Goal: Communication & Community: Participate in discussion

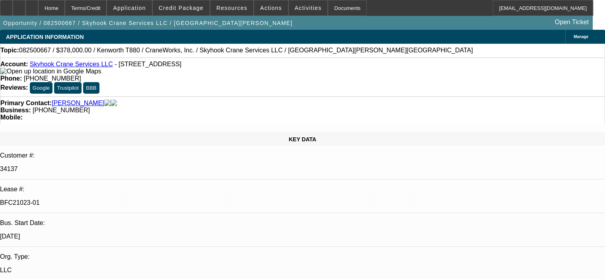
select select "0"
select select "2"
select select "0"
select select "6"
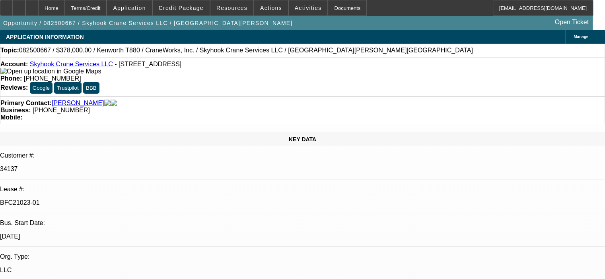
select select "0"
select select "2"
select select "0"
select select "6"
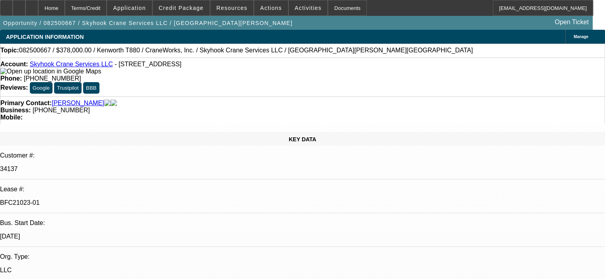
select select "0"
select select "2"
select select "0"
select select "6"
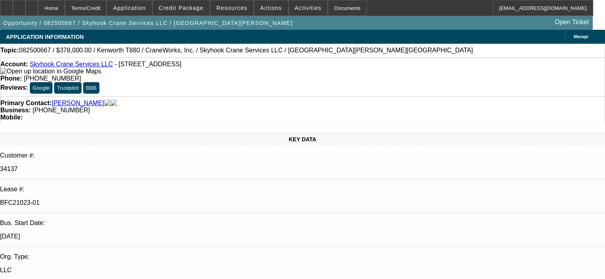
select select "0"
select select "2"
select select "0"
select select "6"
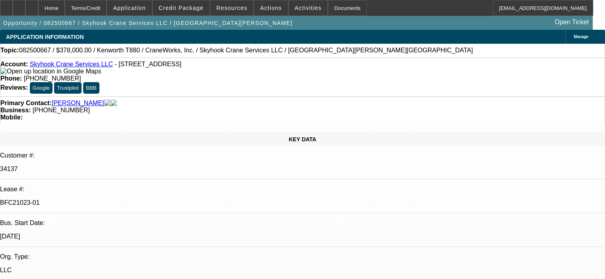
scroll to position [40, 0]
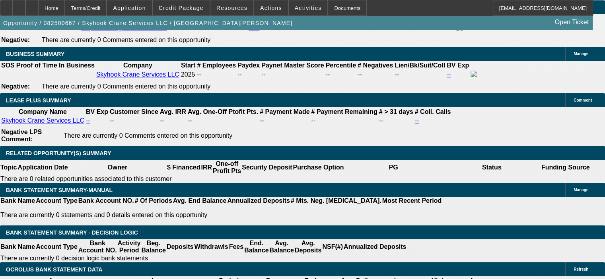
scroll to position [1312, 0]
